Goal: Check status: Check status

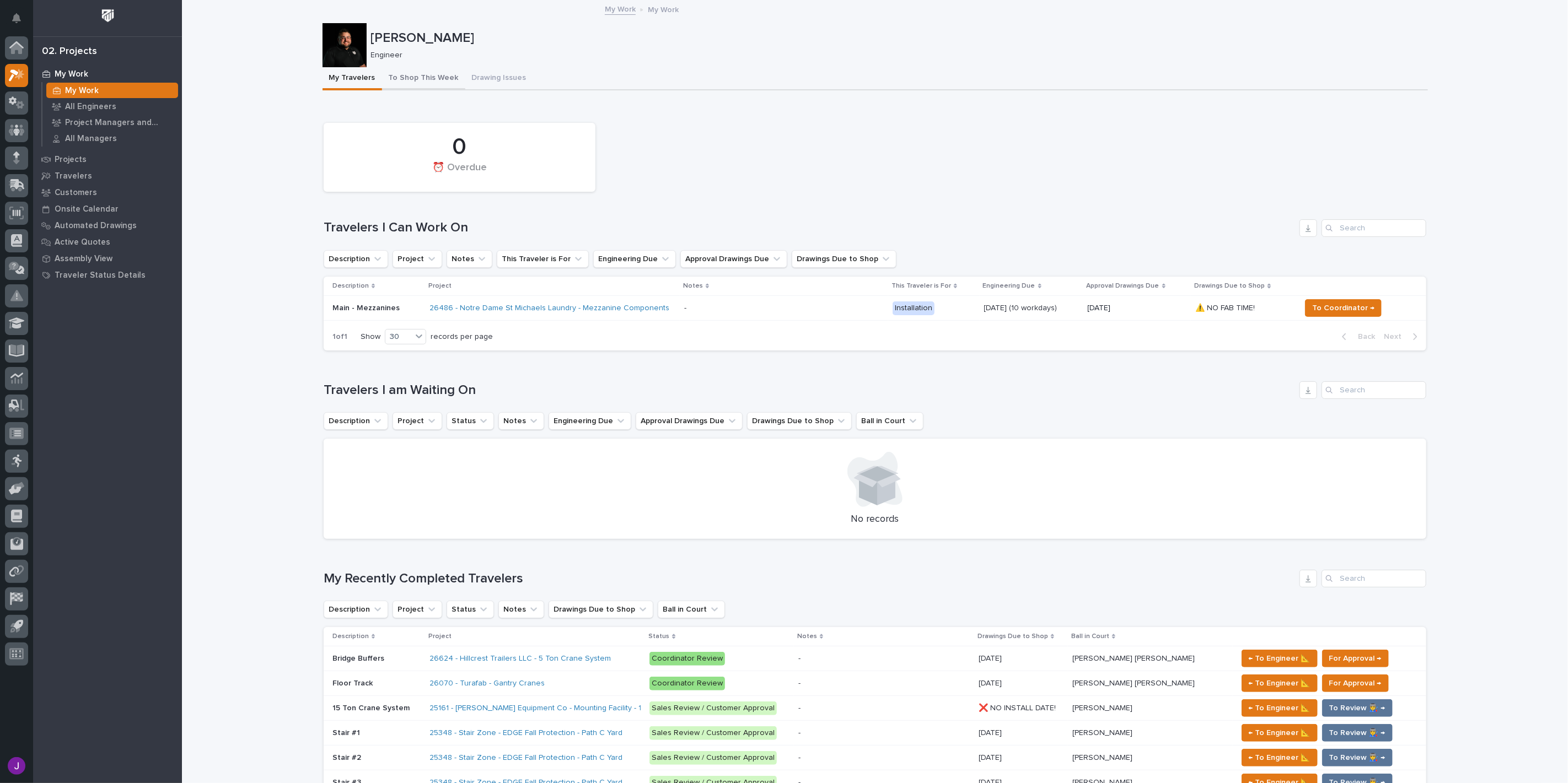
click at [407, 73] on button "To Shop This Week" at bounding box center [423, 78] width 83 height 23
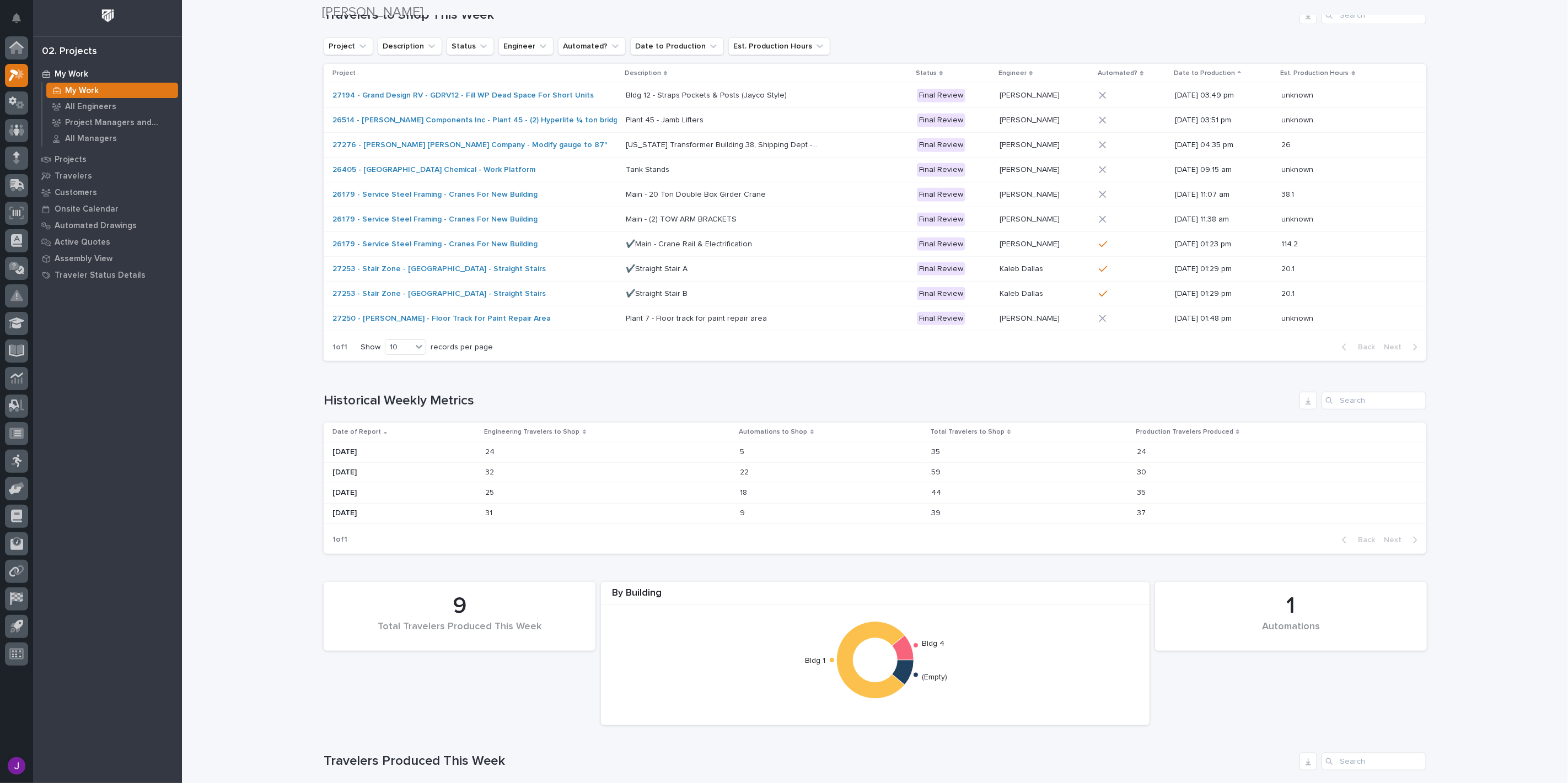
scroll to position [367, 0]
click at [386, 453] on div "[DATE]" at bounding box center [405, 446] width 145 height 18
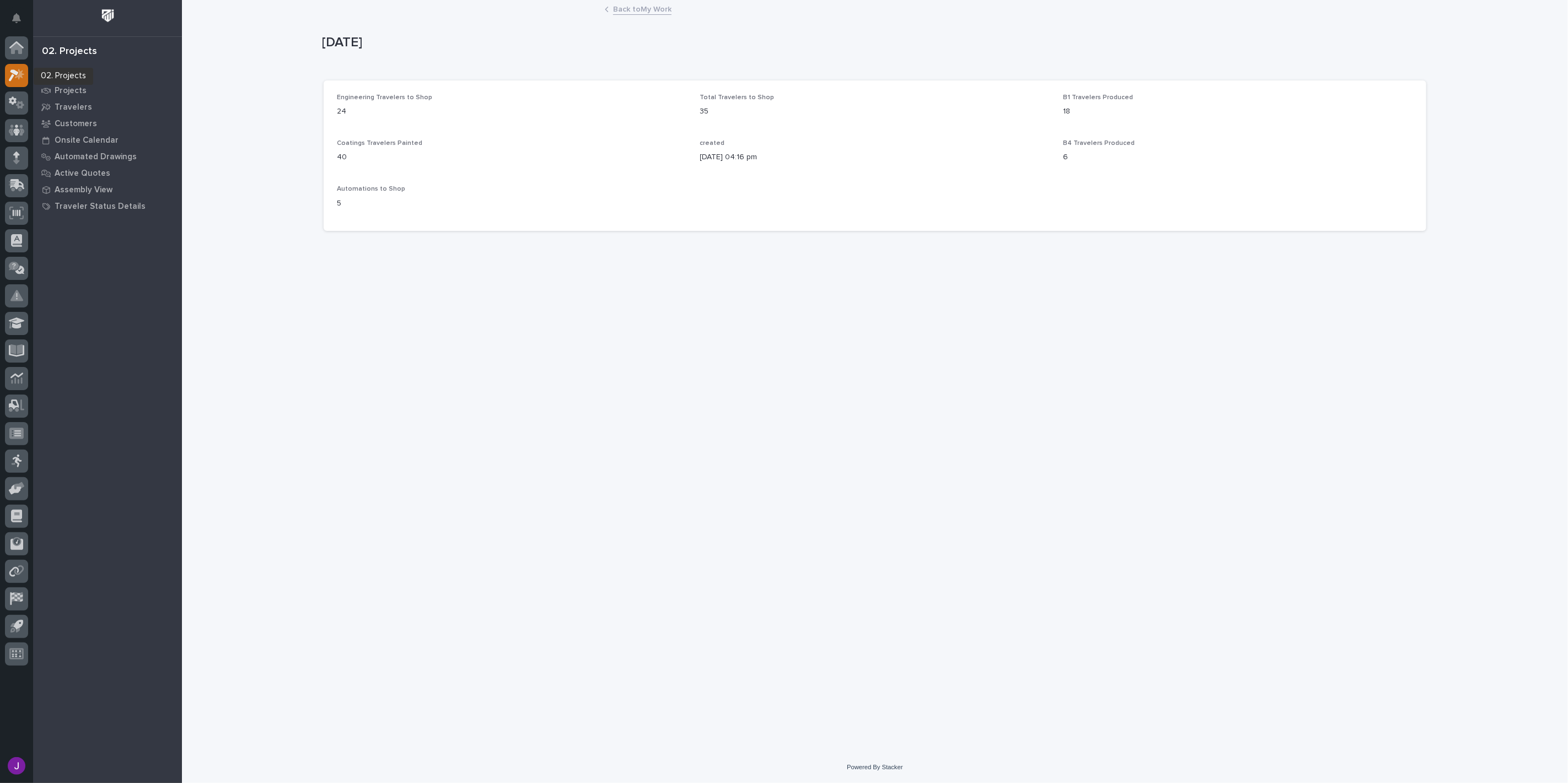
click at [13, 69] on icon at bounding box center [14, 75] width 10 height 12
